Goal: Navigation & Orientation: Find specific page/section

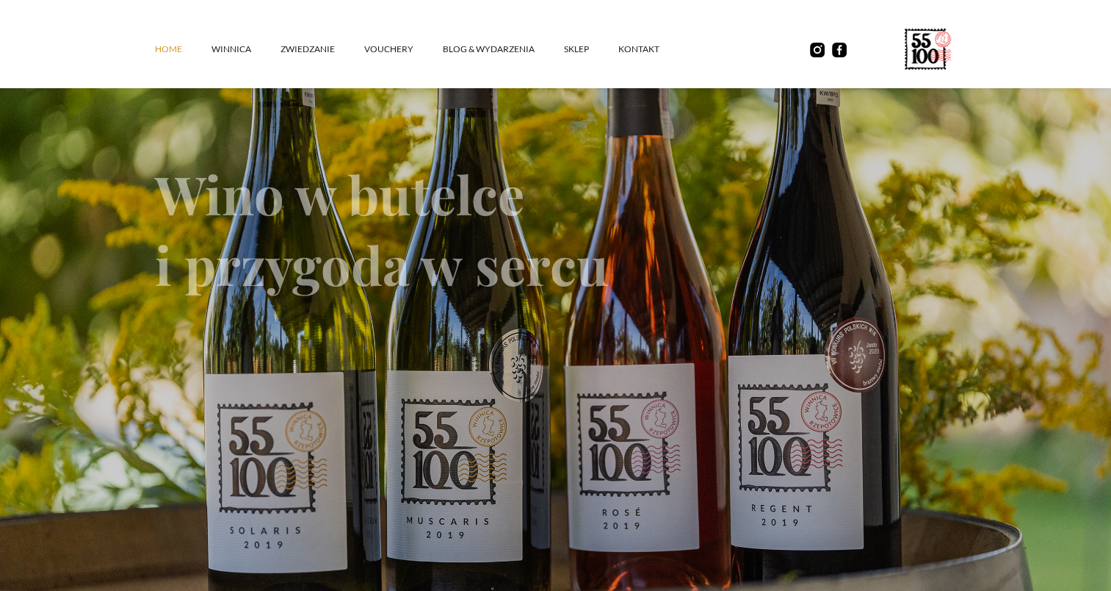
scroll to position [73, 0]
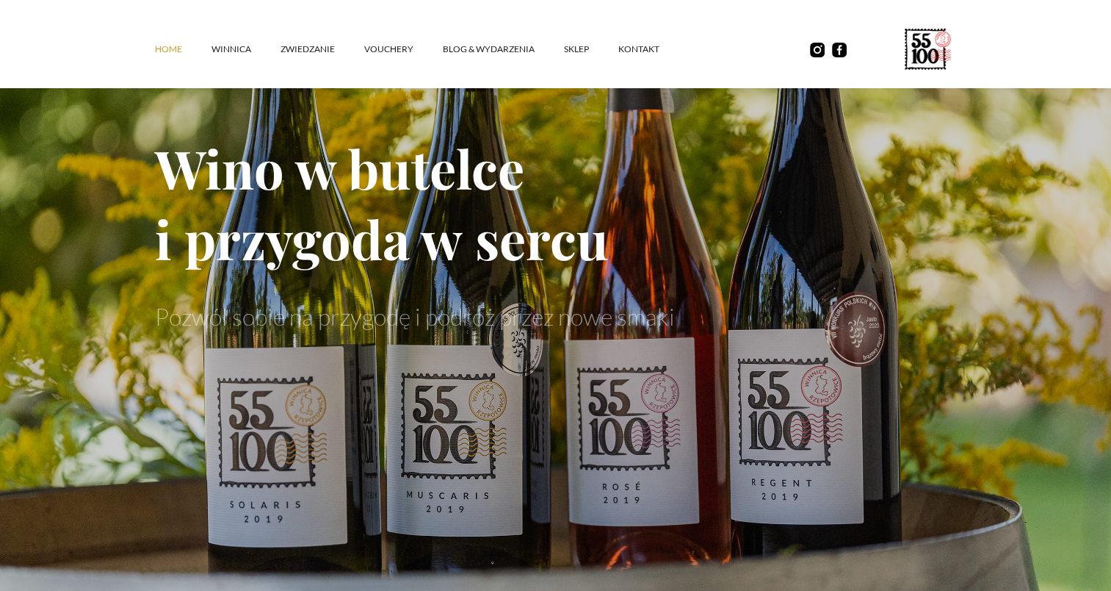
click at [226, 46] on link "winnica" at bounding box center [246, 49] width 69 height 44
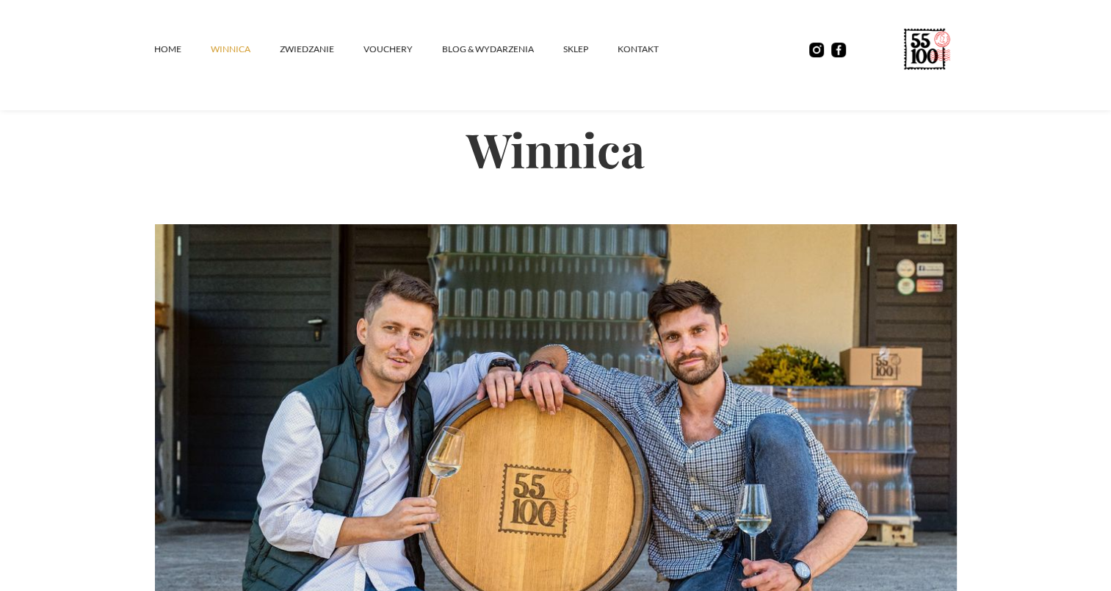
click at [296, 56] on link "ZWIEDZANIE" at bounding box center [322, 49] width 84 height 44
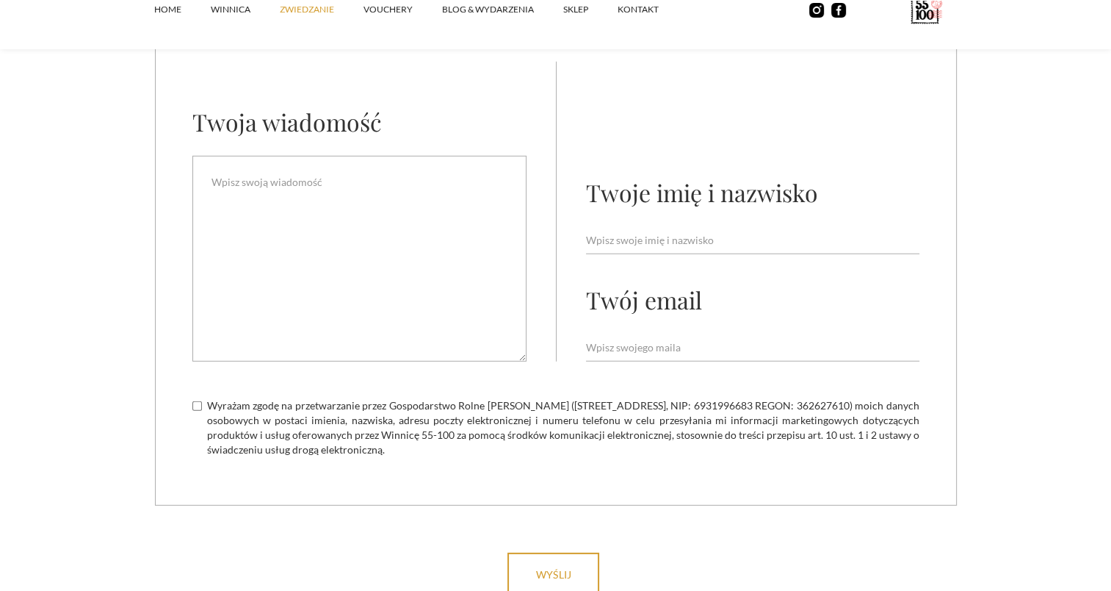
scroll to position [4407, 0]
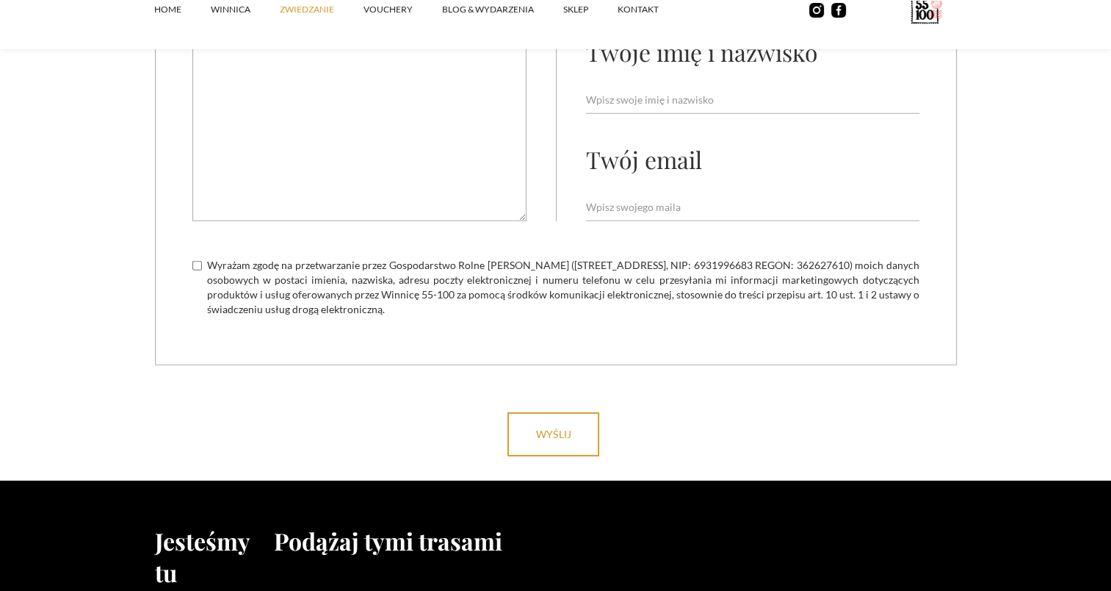
click at [163, 21] on link "Home" at bounding box center [182, 10] width 57 height 44
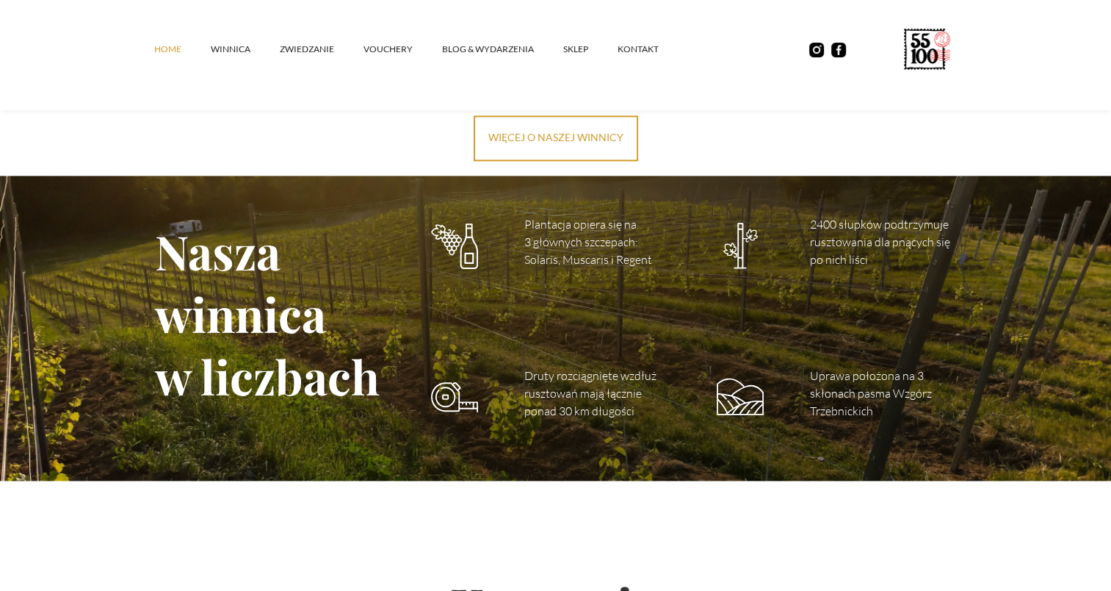
scroll to position [1910, 0]
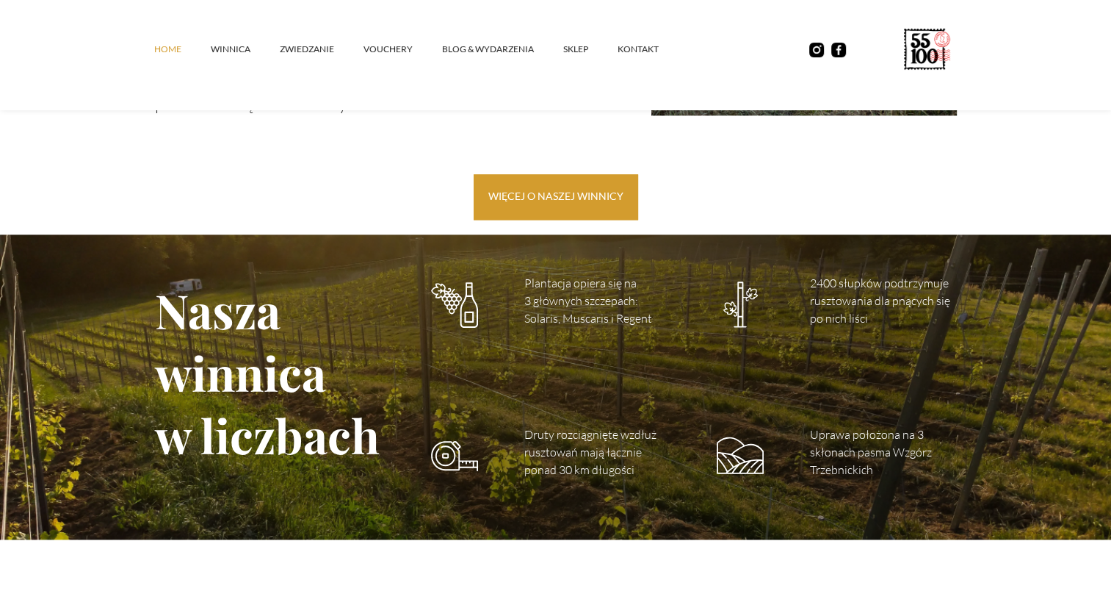
click at [601, 209] on link "więcej o naszej winnicy" at bounding box center [556, 197] width 165 height 46
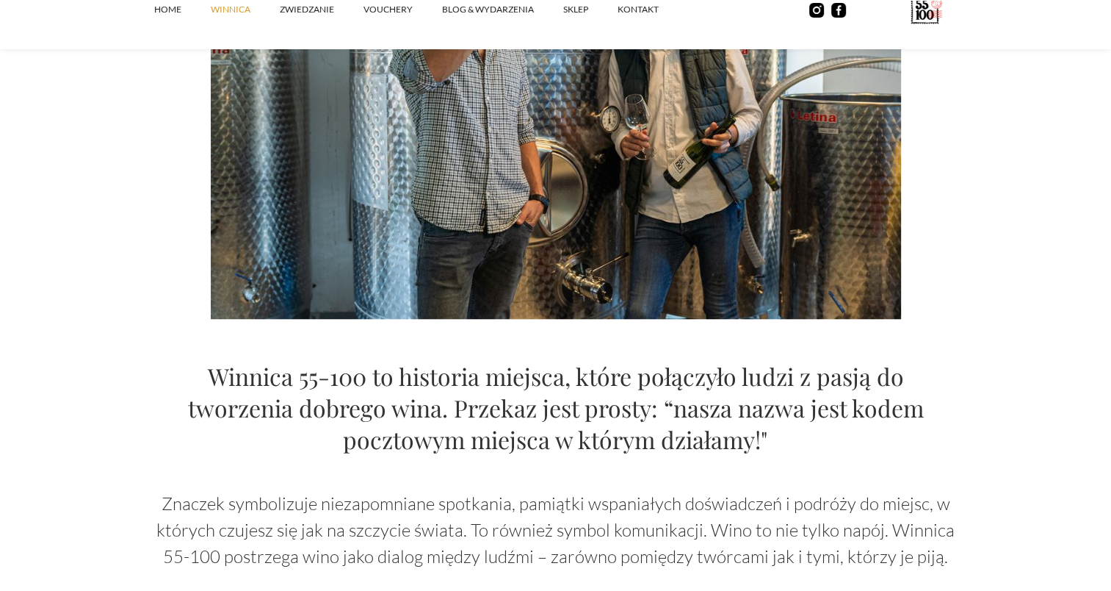
scroll to position [1616, 0]
